Goal: Navigation & Orientation: Find specific page/section

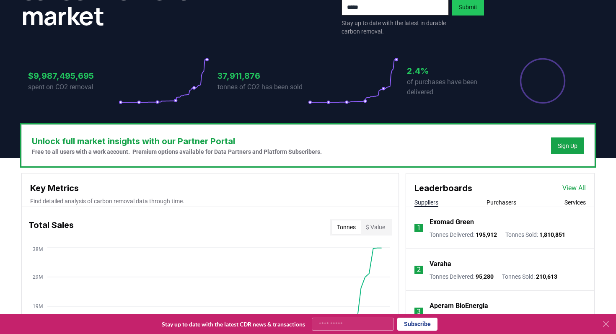
scroll to position [181, 0]
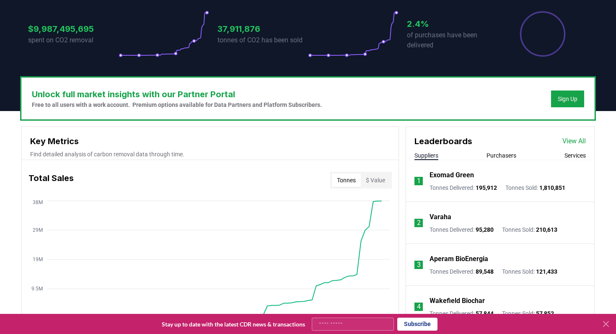
click at [609, 324] on icon at bounding box center [606, 324] width 10 height 10
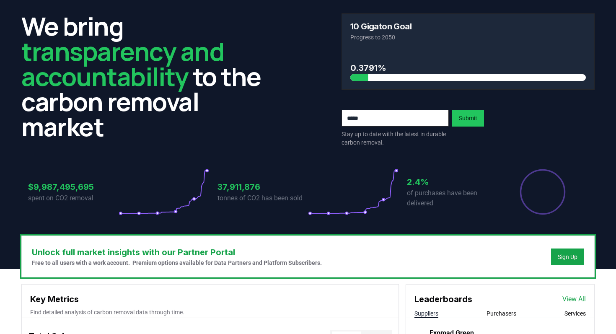
scroll to position [0, 0]
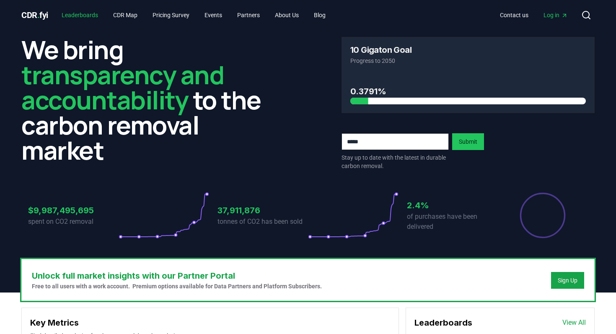
click at [91, 9] on link "Leaderboards" at bounding box center [80, 15] width 50 height 15
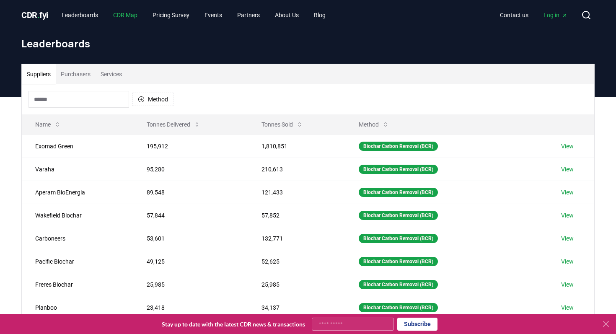
click at [127, 14] on link "CDR Map" at bounding box center [125, 15] width 38 height 15
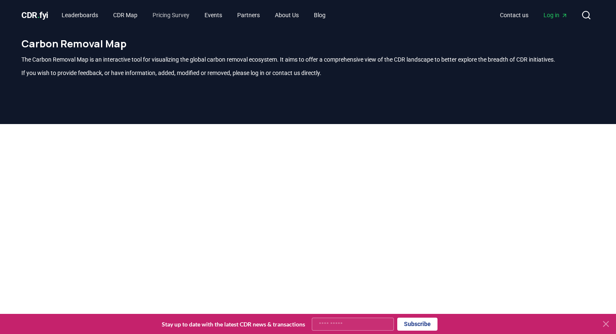
click at [190, 11] on link "Pricing Survey" at bounding box center [171, 15] width 50 height 15
click at [173, 14] on link "Pricing Survey" at bounding box center [171, 15] width 50 height 15
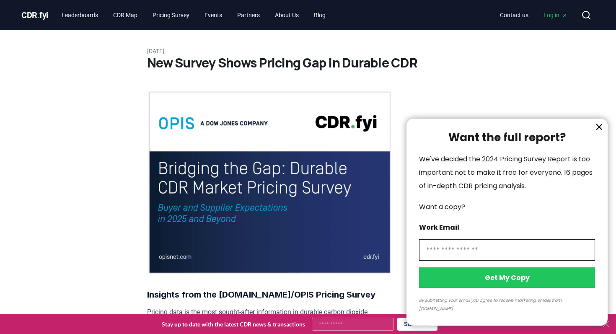
click at [331, 18] on div at bounding box center [308, 167] width 616 height 334
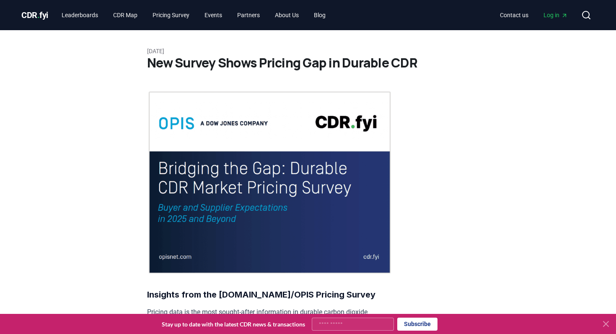
click at [333, 14] on div at bounding box center [308, 167] width 616 height 334
click at [332, 18] on link "Blog" at bounding box center [319, 15] width 25 height 15
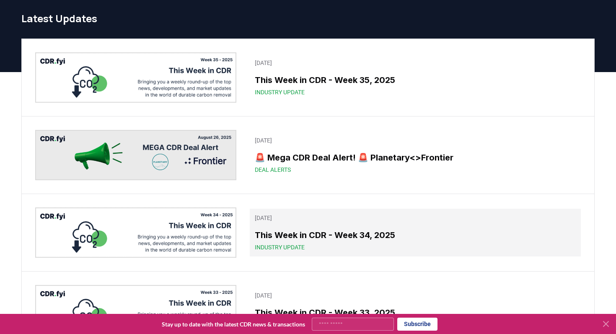
scroll to position [26, 0]
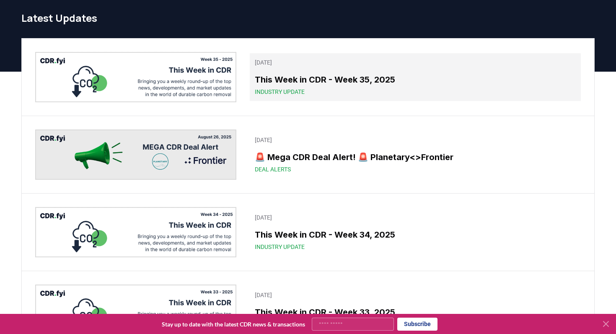
click at [332, 80] on h3 "This Week in CDR - Week 35, 2025" at bounding box center [415, 79] width 321 height 13
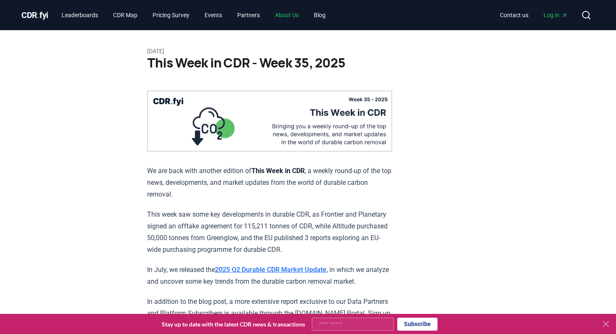
click at [300, 17] on link "About Us" at bounding box center [286, 15] width 37 height 15
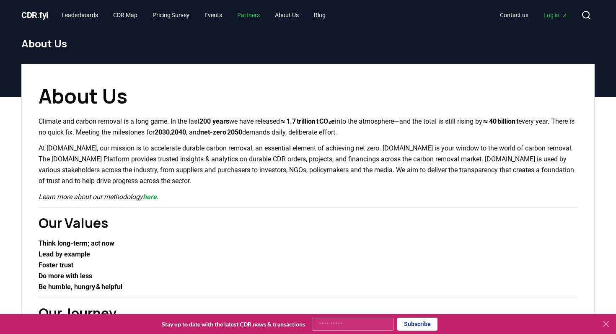
click at [259, 14] on link "Partners" at bounding box center [249, 15] width 36 height 15
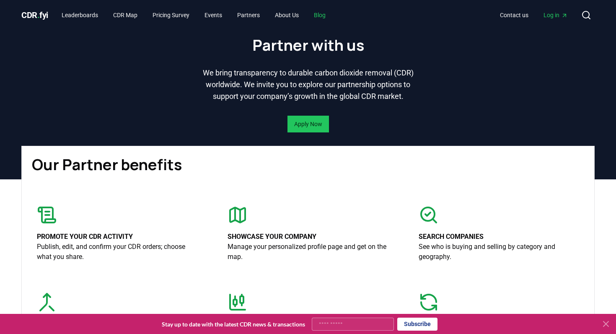
click at [332, 15] on link "Blog" at bounding box center [319, 15] width 25 height 15
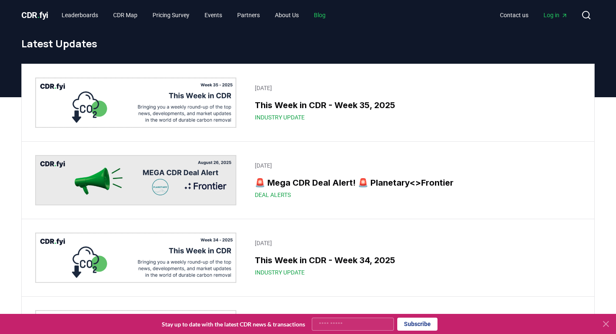
scroll to position [19, 0]
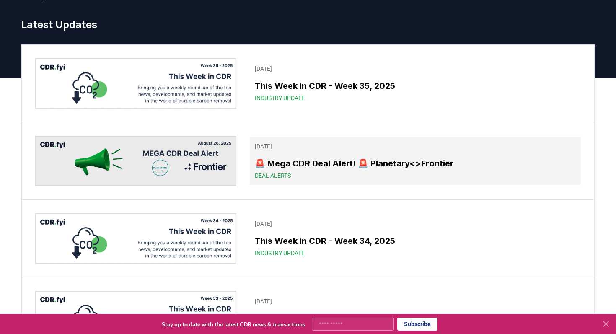
click at [334, 169] on h3 "🚨 Mega CDR Deal Alert! 🚨 Planetary<>Frontier" at bounding box center [415, 163] width 321 height 13
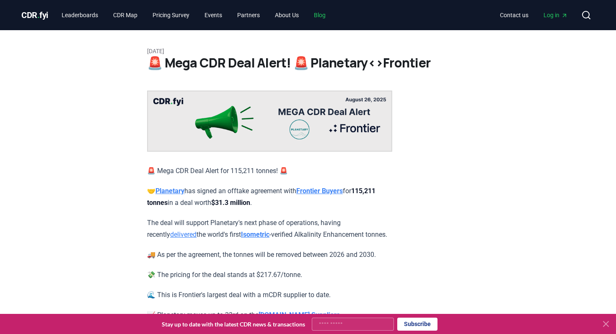
click at [329, 15] on link "Blog" at bounding box center [319, 15] width 25 height 15
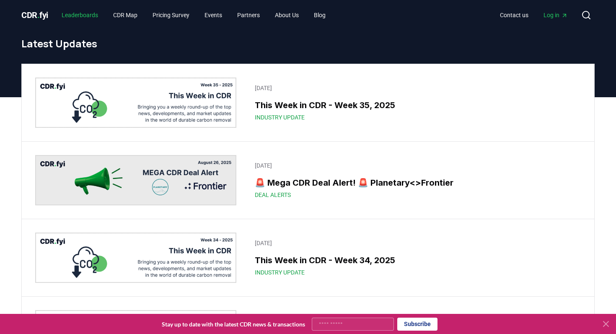
click at [84, 13] on link "Leaderboards" at bounding box center [80, 15] width 50 height 15
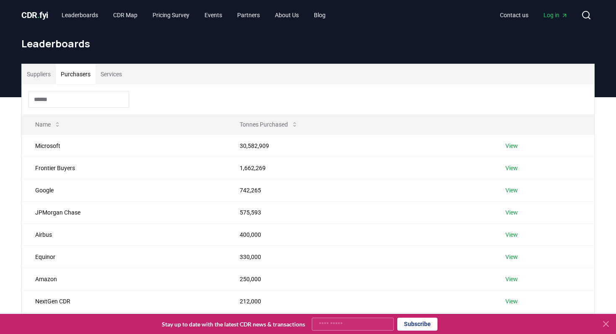
click at [73, 76] on button "Purchasers" at bounding box center [76, 74] width 40 height 20
click at [67, 44] on h1 "Leaderboards" at bounding box center [307, 43] width 573 height 13
click at [71, 85] on div at bounding box center [308, 99] width 572 height 30
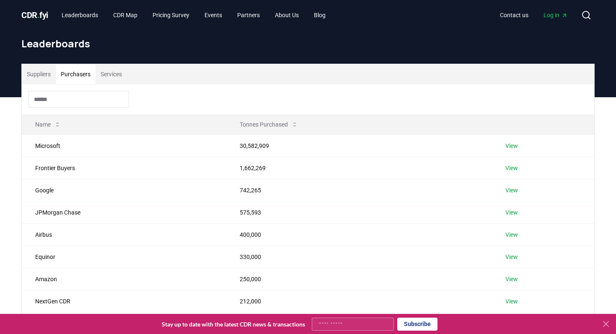
click at [82, 72] on button "Purchasers" at bounding box center [76, 74] width 40 height 20
click at [38, 75] on button "Suppliers" at bounding box center [39, 74] width 34 height 20
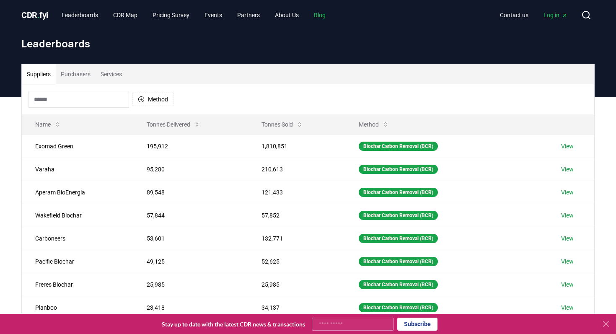
click at [332, 10] on link "Blog" at bounding box center [319, 15] width 25 height 15
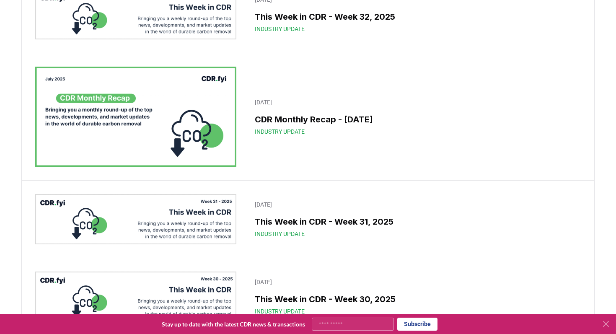
scroll to position [403, 0]
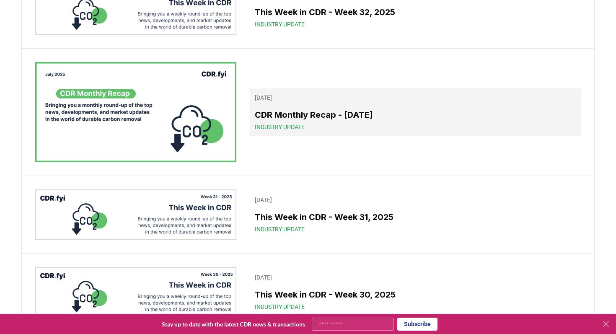
click at [373, 104] on link "[DATE] CDR Monthly Recap - [DATE] Industry Update" at bounding box center [415, 112] width 331 height 48
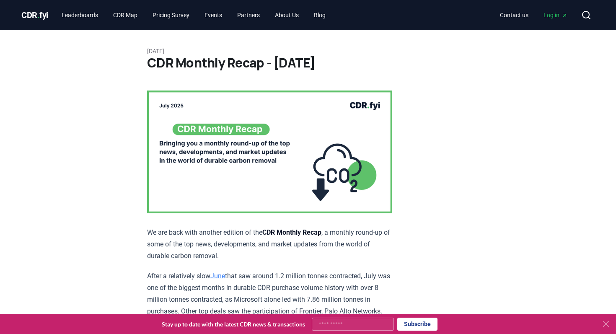
click at [43, 16] on span "CDR . fyi" at bounding box center [34, 15] width 27 height 10
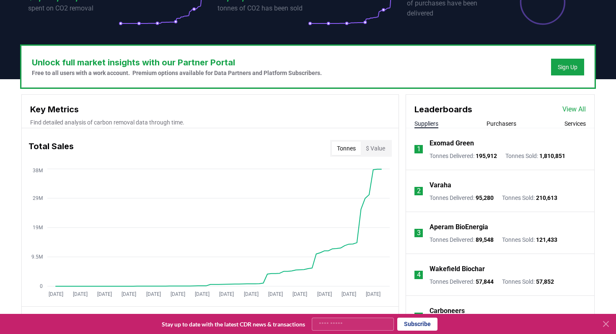
scroll to position [218, 0]
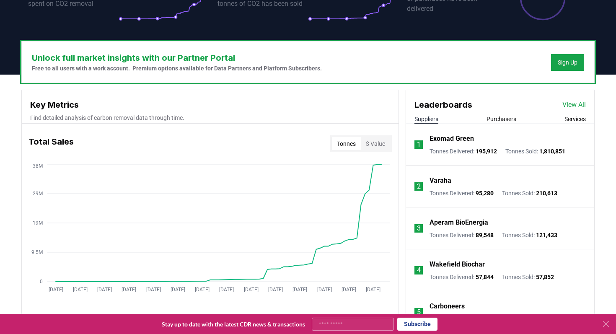
click at [334, 163] on icon "[DATE] [DATE] [DATE] [DATE] [DATE] [DATE] [DATE] [DATE] [DATE] [DATE] [DATE] [D…" at bounding box center [207, 229] width 370 height 134
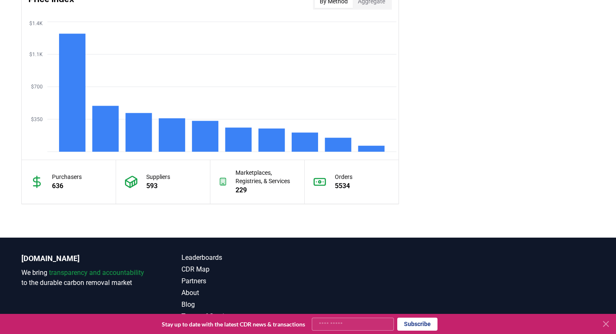
scroll to position [743, 0]
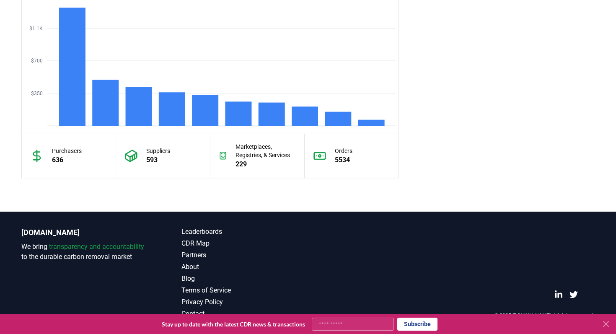
click at [608, 326] on icon at bounding box center [606, 324] width 10 height 10
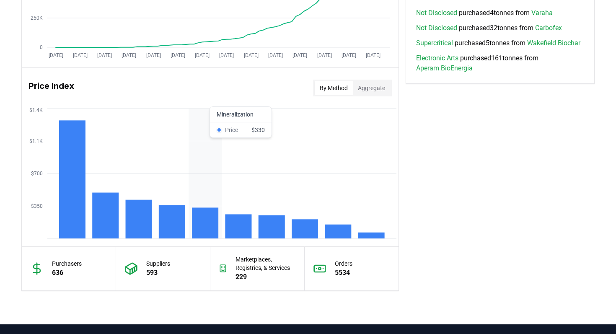
scroll to position [634, 0]
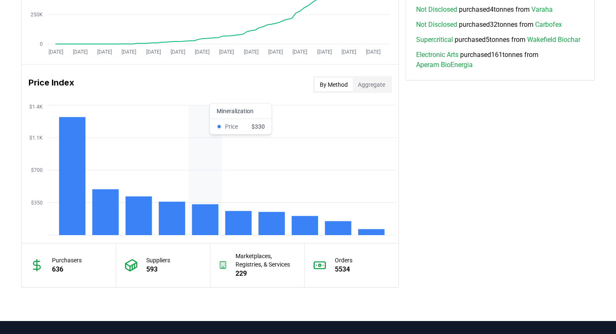
click at [200, 222] on rect at bounding box center [205, 219] width 26 height 31
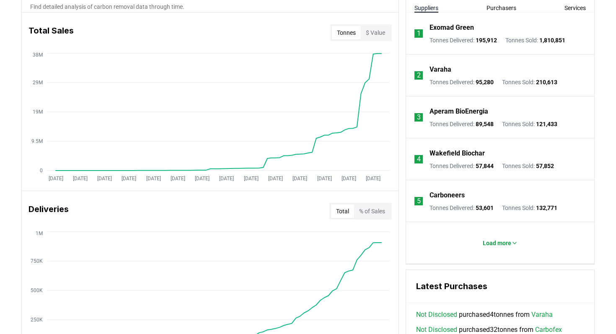
scroll to position [329, 0]
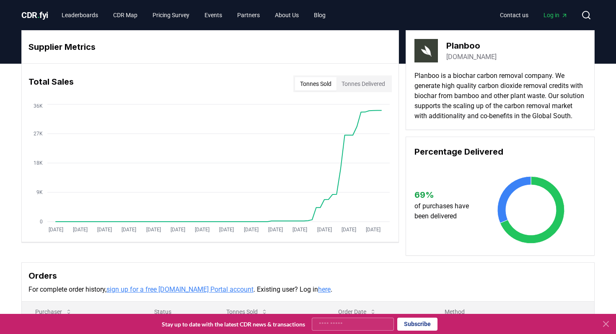
click at [552, 15] on span "Log in" at bounding box center [556, 15] width 24 height 8
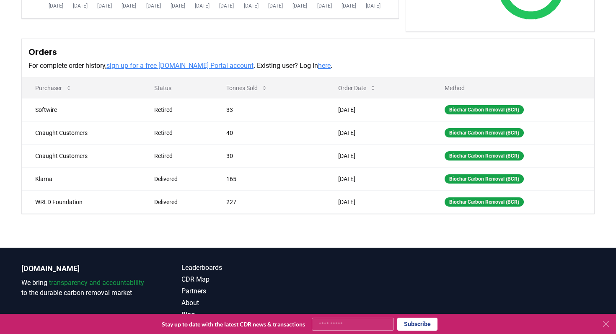
scroll to position [269, 0]
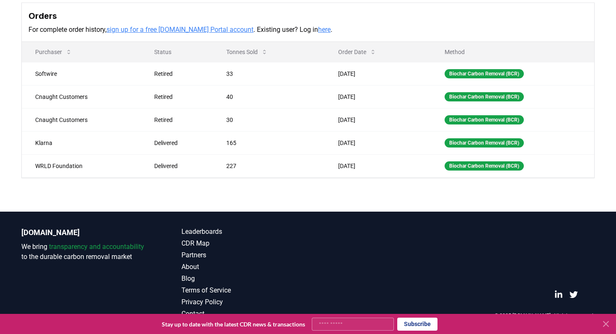
click at [605, 323] on icon at bounding box center [605, 323] width 5 height 5
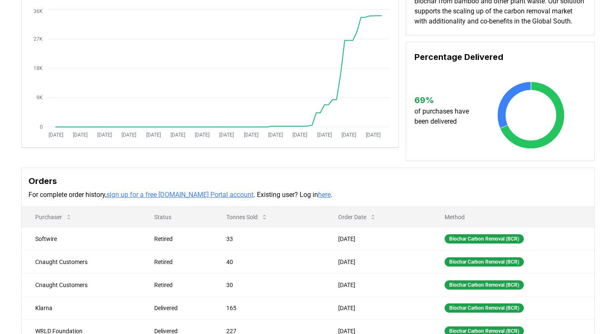
scroll to position [0, 0]
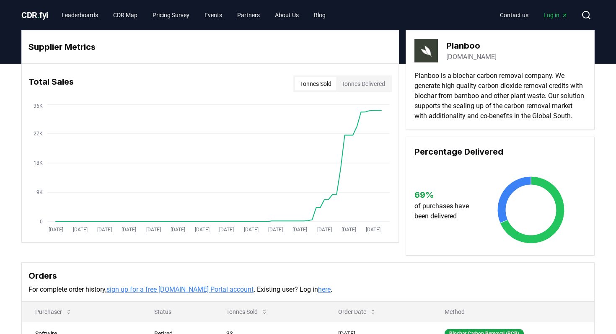
click at [34, 13] on span "CDR . fyi" at bounding box center [34, 15] width 27 height 10
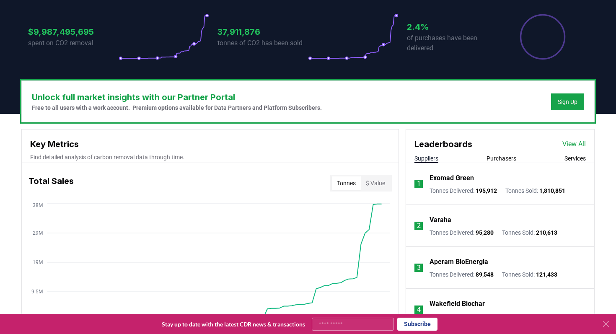
scroll to position [238, 0]
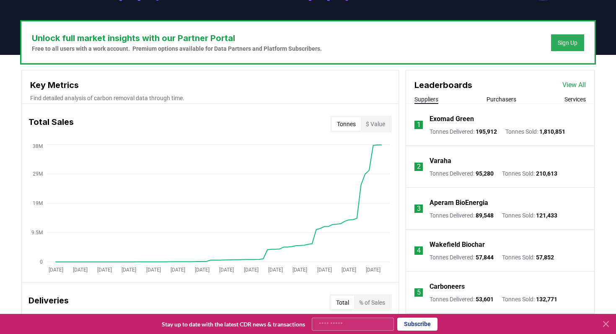
click at [558, 43] on div "Sign Up" at bounding box center [568, 43] width 20 height 8
